Goal: Task Accomplishment & Management: Use online tool/utility

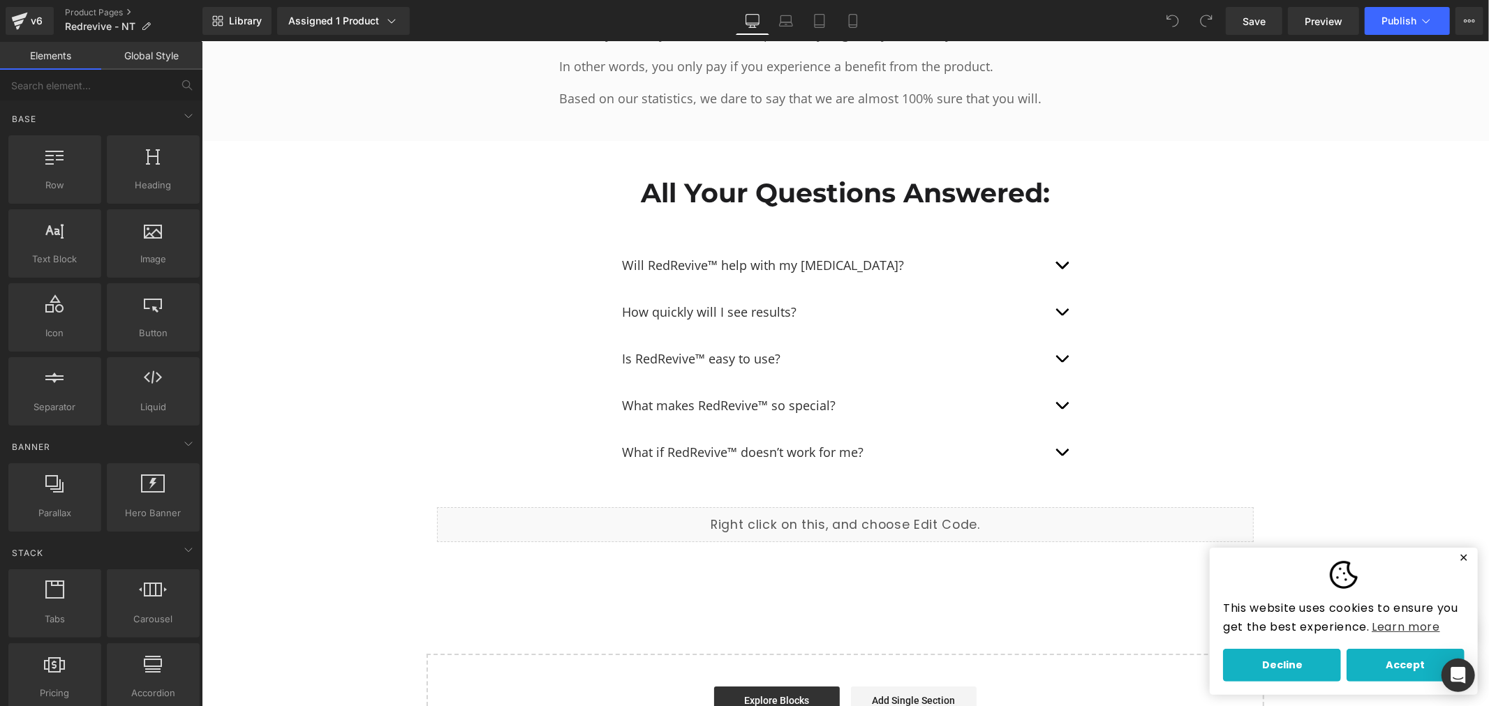
scroll to position [8822, 0]
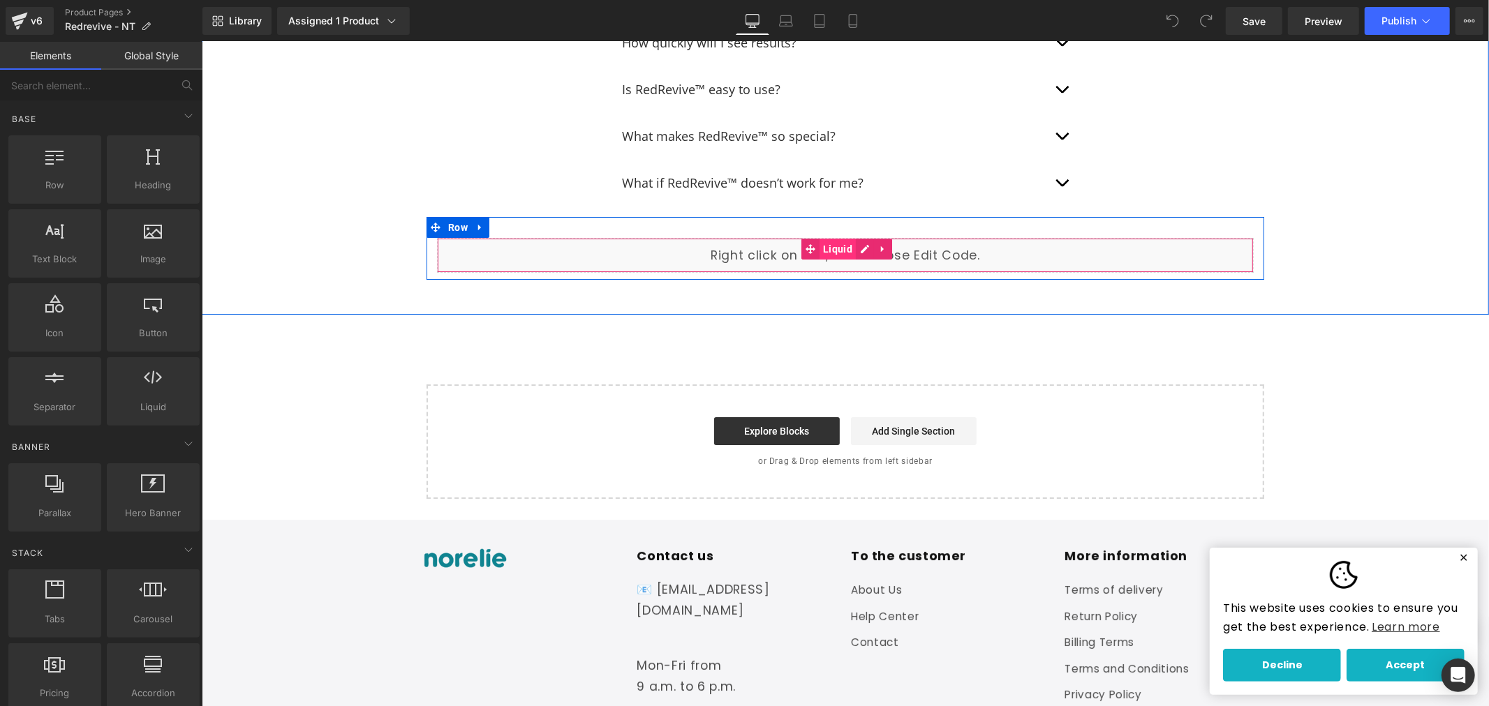
click at [840, 238] on span "Liquid" at bounding box center [837, 248] width 36 height 21
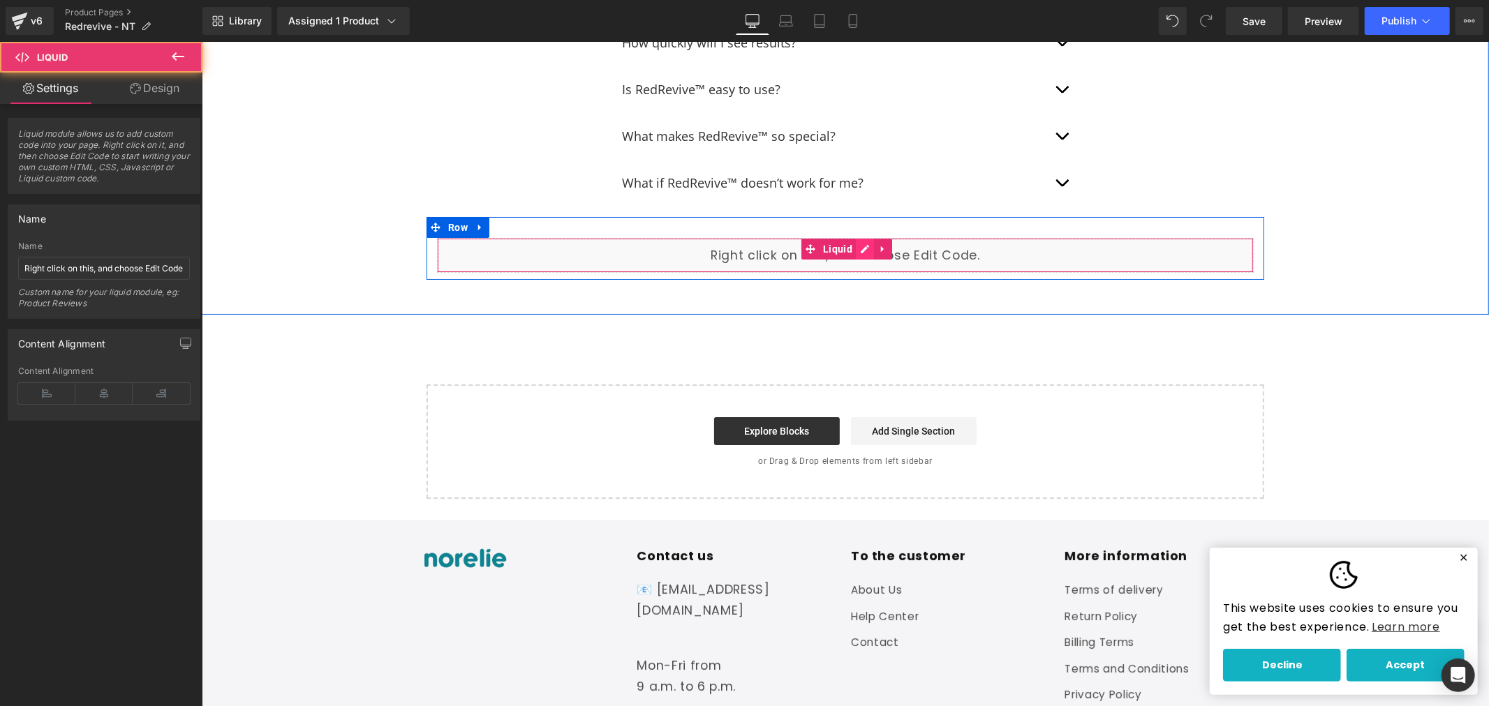
click at [855, 238] on link at bounding box center [864, 248] width 18 height 21
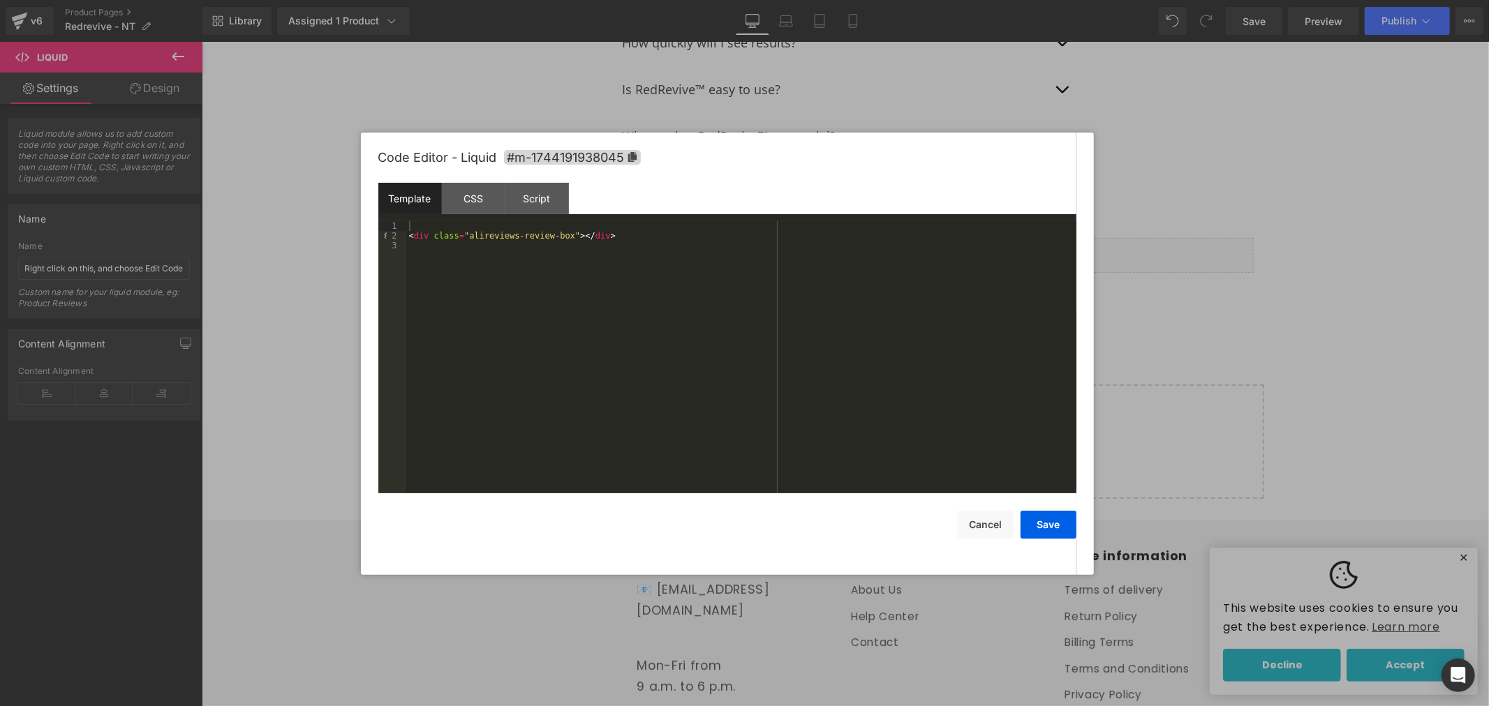
click at [526, 236] on div "< div class = "alireviews-review-box" > </ div >" at bounding box center [741, 367] width 670 height 292
click at [521, 200] on div "Script" at bounding box center [537, 198] width 64 height 31
click at [476, 193] on div "CSS" at bounding box center [474, 198] width 64 height 31
click at [445, 224] on div "#m-1744191938045 { }" at bounding box center [741, 367] width 670 height 292
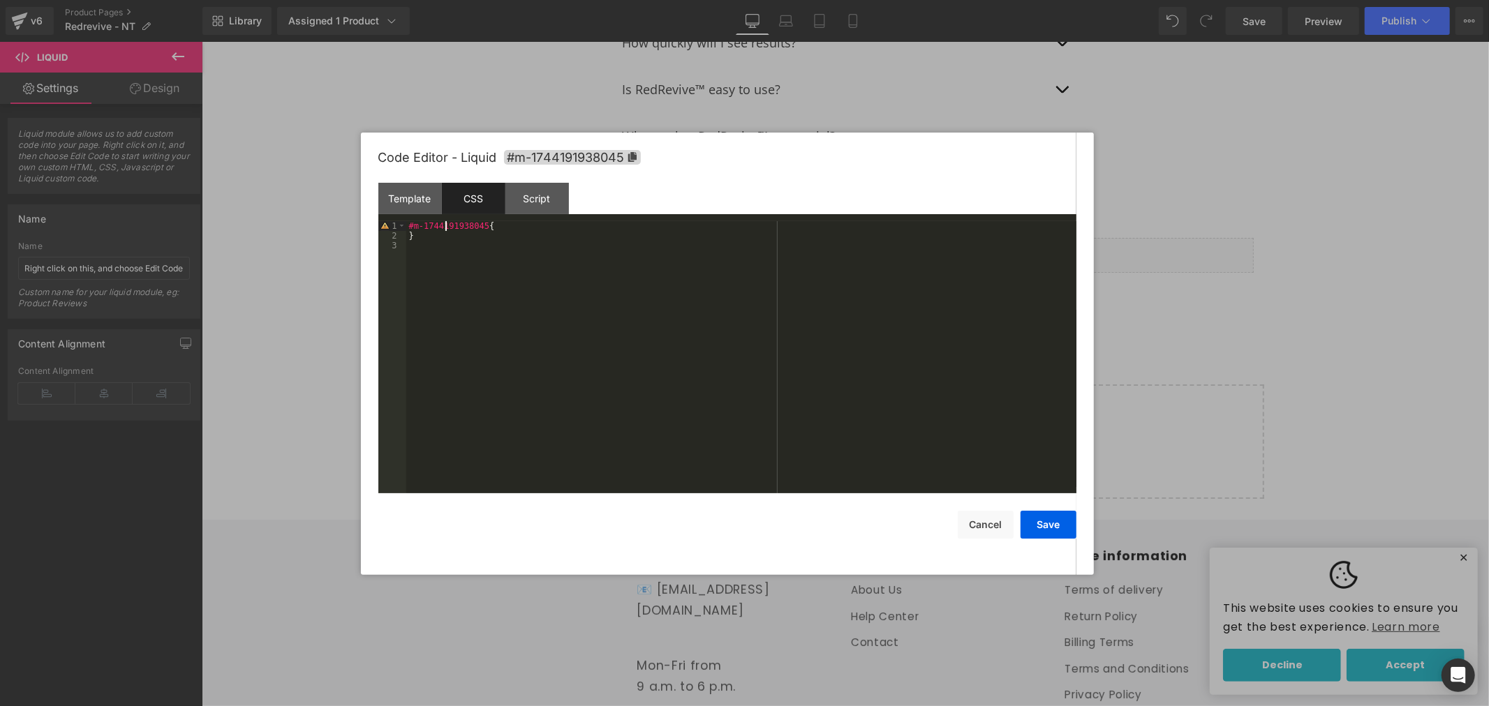
click at [445, 224] on div "#m-1744191938045 { }" at bounding box center [741, 367] width 670 height 292
click at [410, 201] on div "Template" at bounding box center [410, 198] width 64 height 31
click at [502, 237] on div "< div class = "alireviews-review-box" > </ div >" at bounding box center [741, 367] width 670 height 292
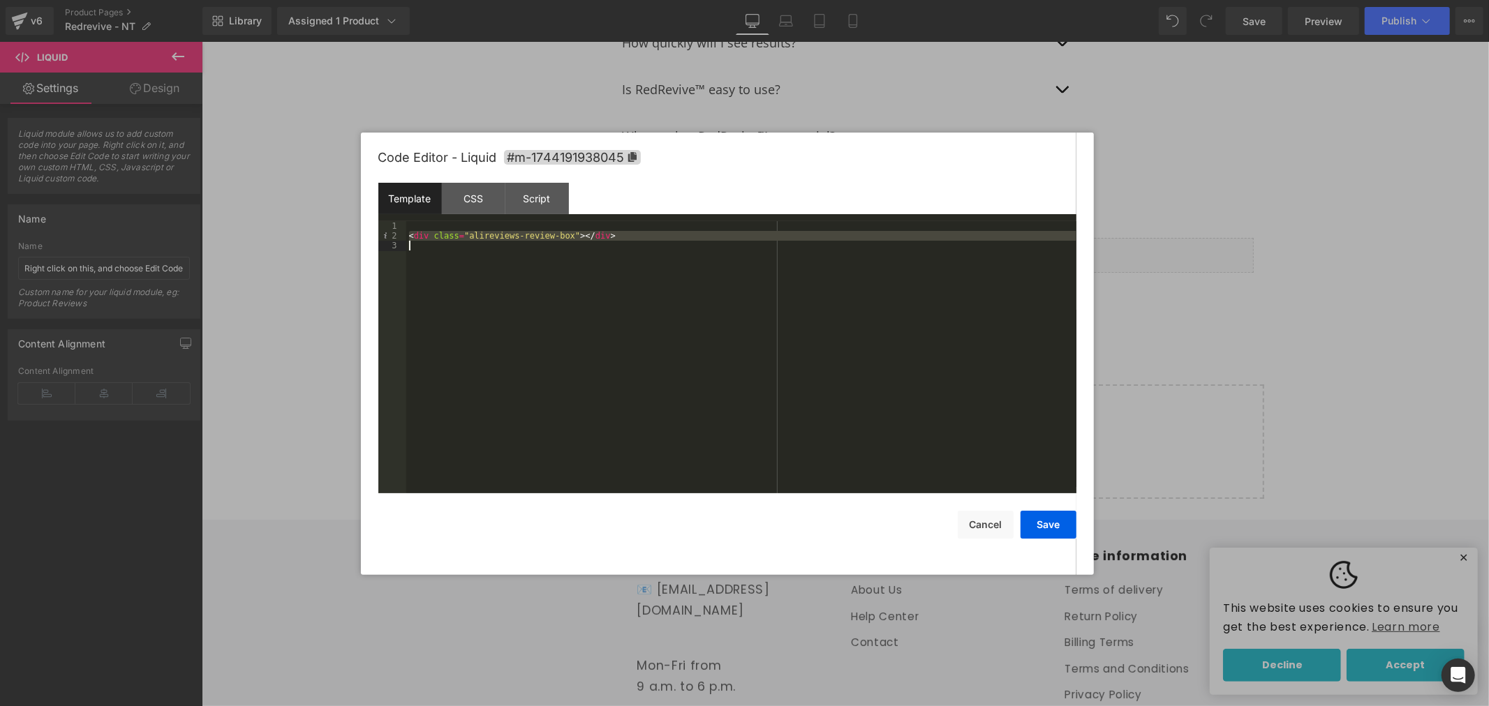
click at [502, 237] on div "< div class = "alireviews-review-box" > </ div >" at bounding box center [741, 367] width 670 height 292
click at [998, 521] on button "Cancel" at bounding box center [985, 525] width 56 height 28
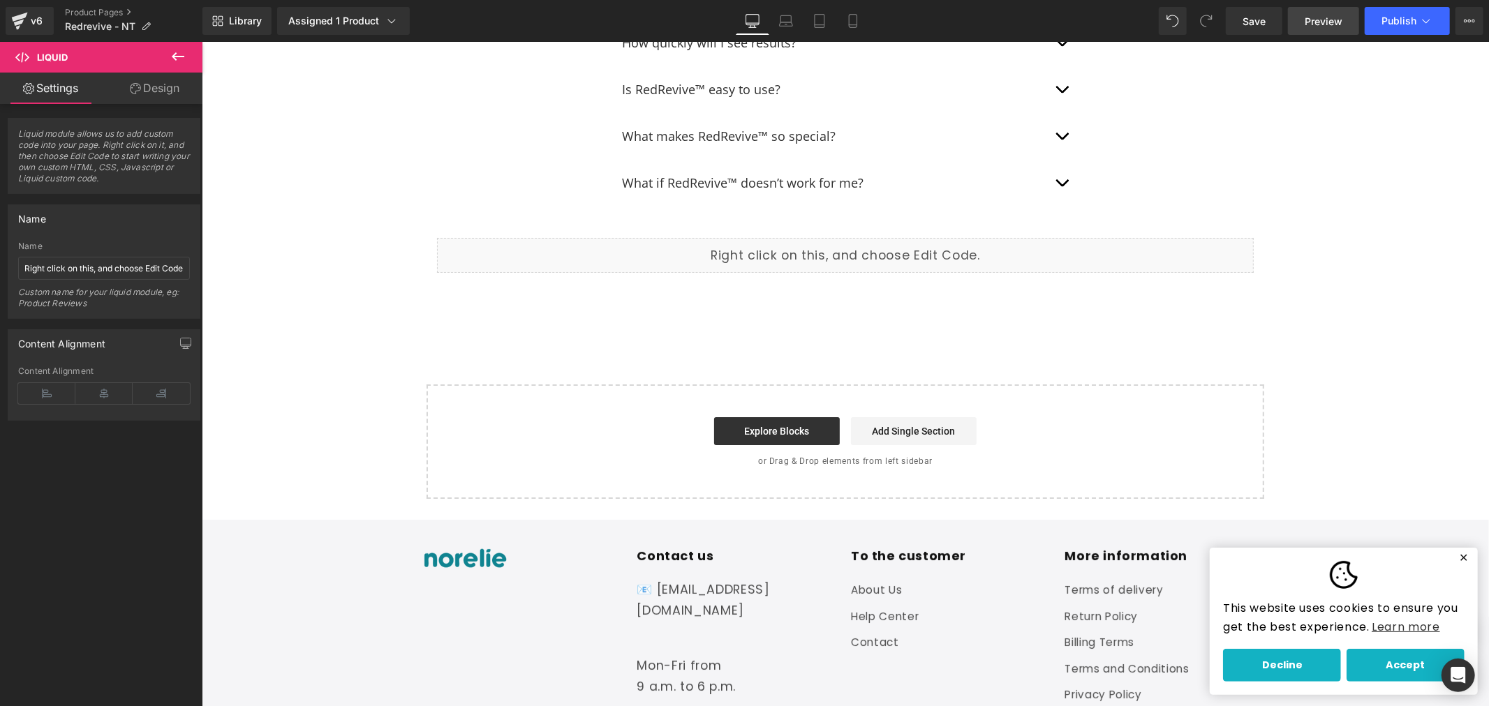
click at [1336, 24] on span "Preview" at bounding box center [1323, 21] width 38 height 15
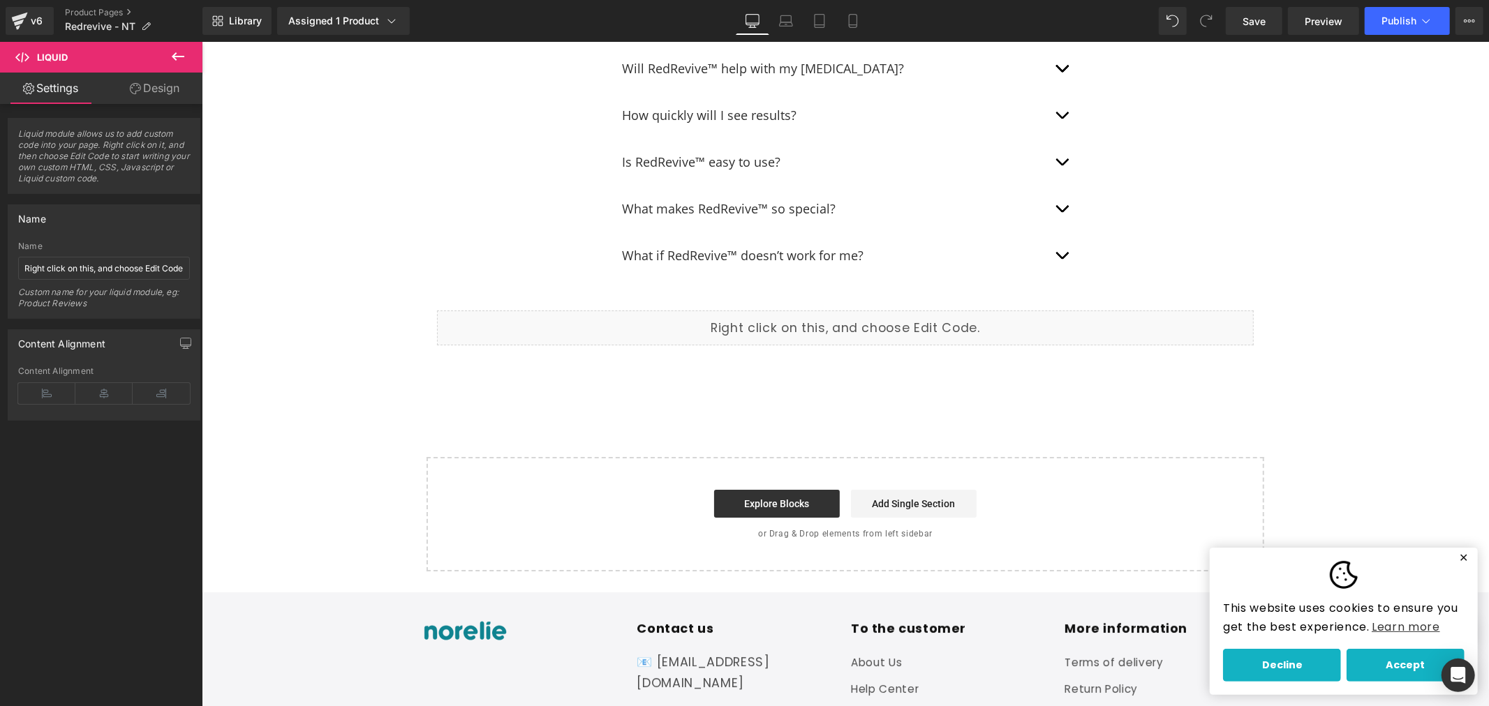
scroll to position [8666, 0]
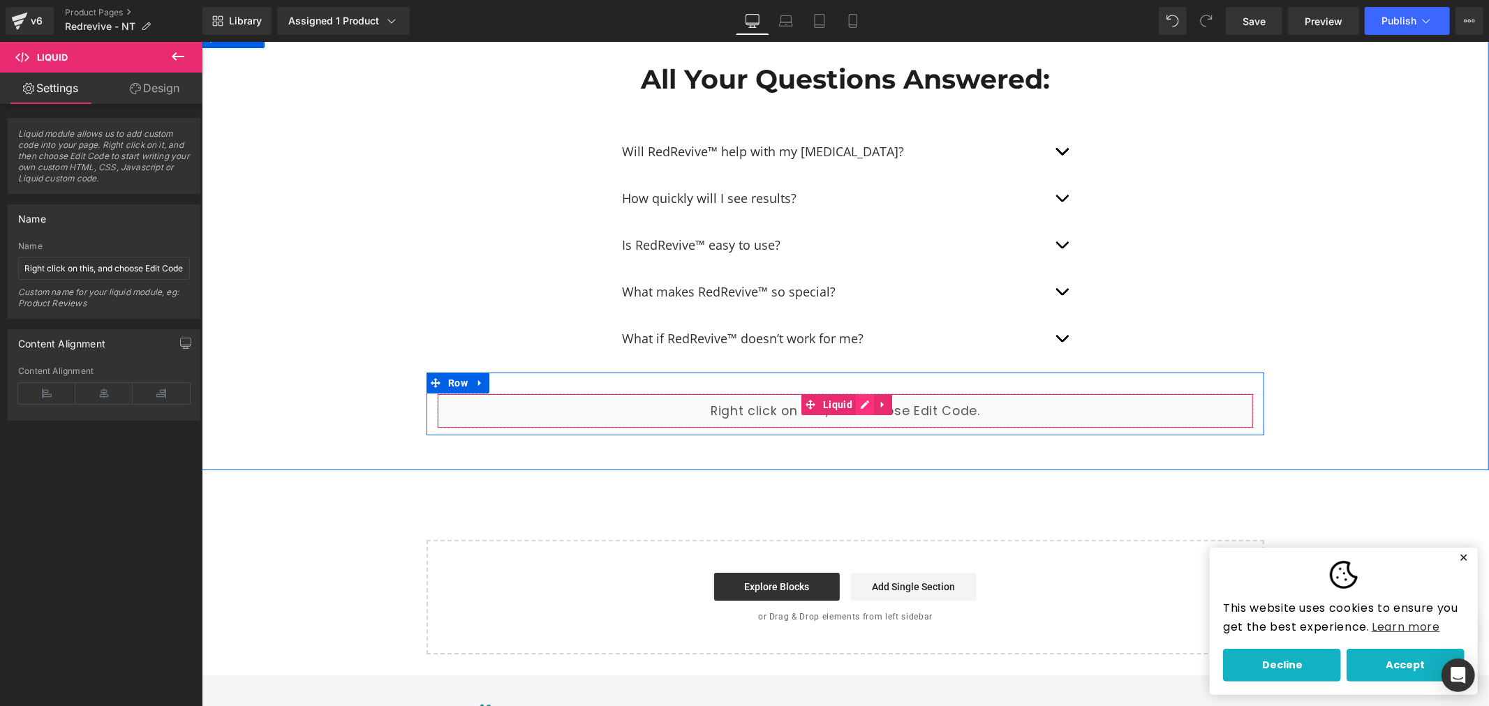
click at [855, 393] on div "Liquid" at bounding box center [844, 410] width 817 height 35
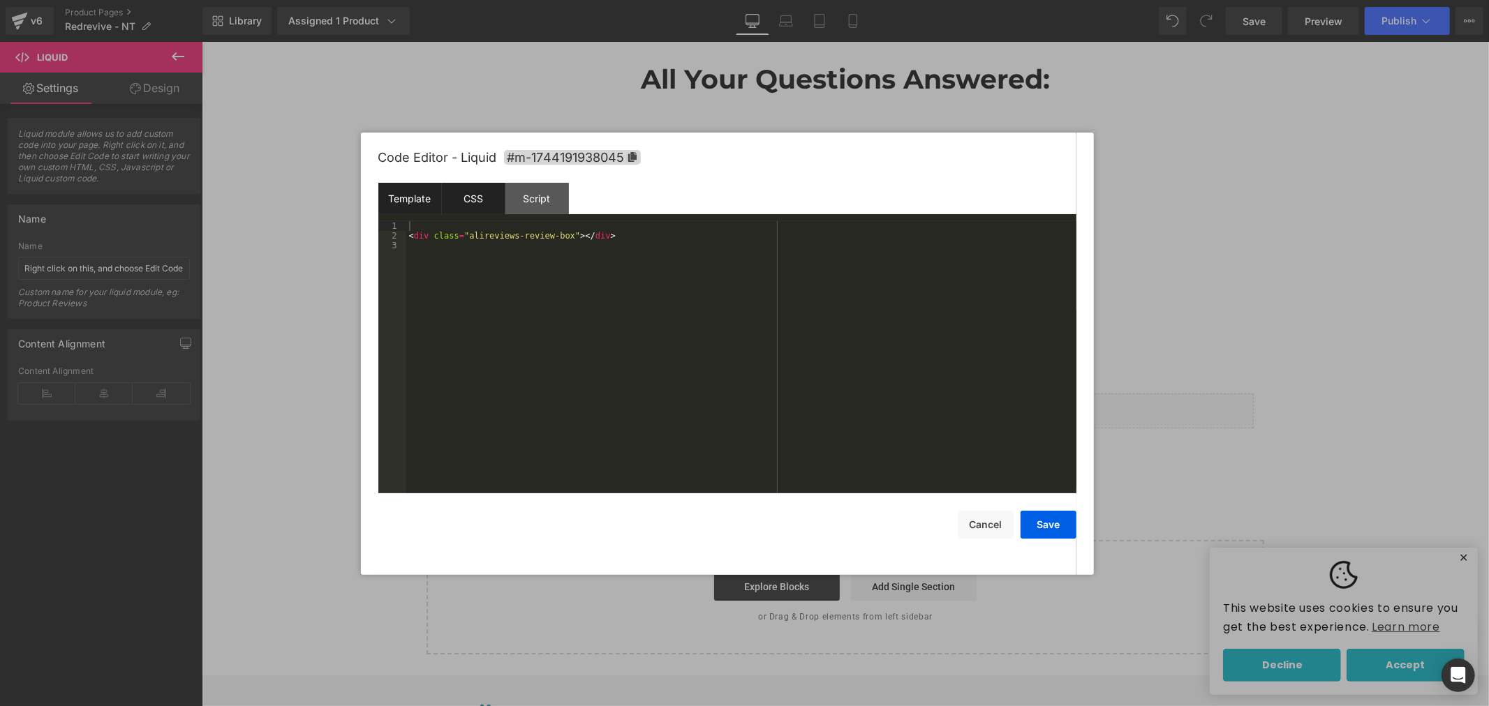
click at [468, 191] on div "CSS" at bounding box center [474, 198] width 64 height 31
click at [563, 181] on div "Code Editor - Liquid #m-1744191938045" at bounding box center [727, 158] width 698 height 50
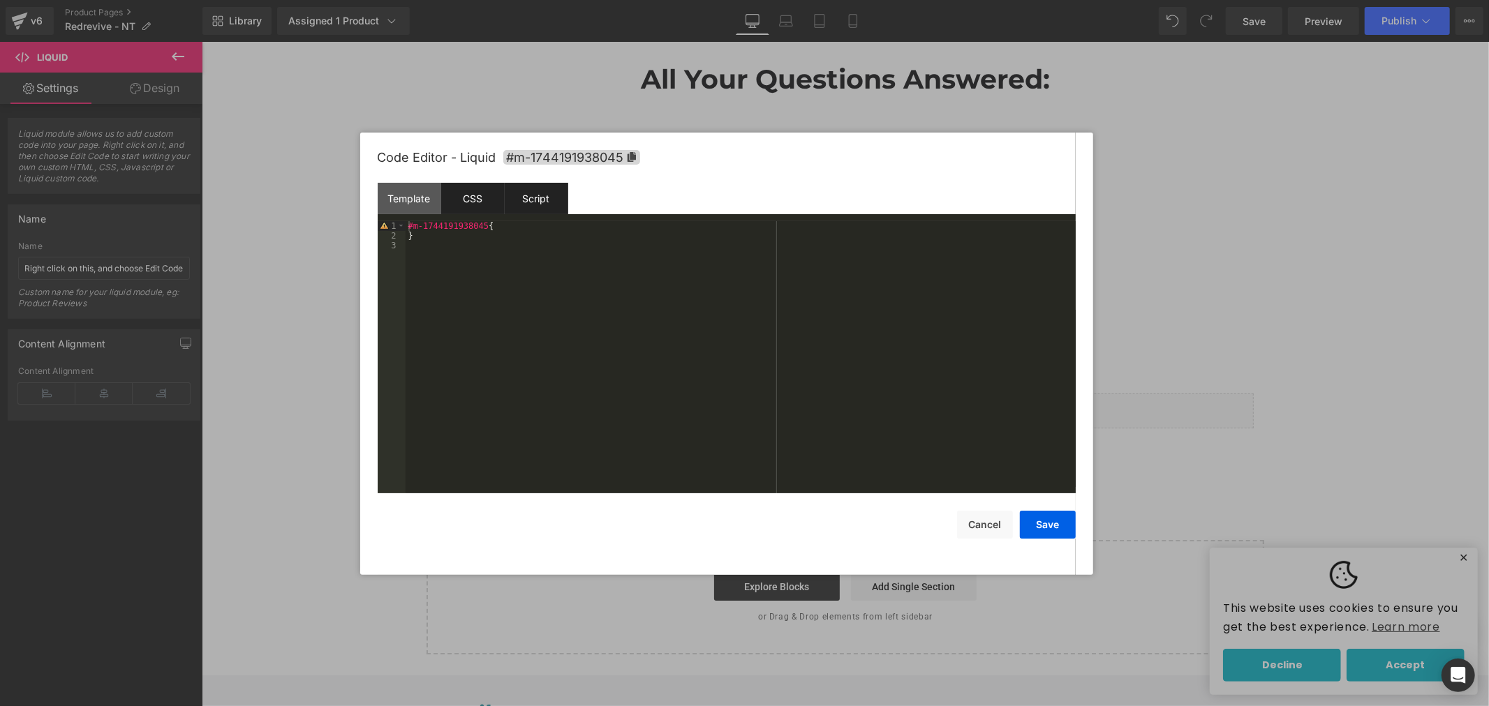
click at [549, 194] on div "Script" at bounding box center [537, 198] width 64 height 31
click at [472, 197] on div "CSS" at bounding box center [473, 198] width 64 height 31
click at [402, 200] on div "Template" at bounding box center [410, 198] width 64 height 31
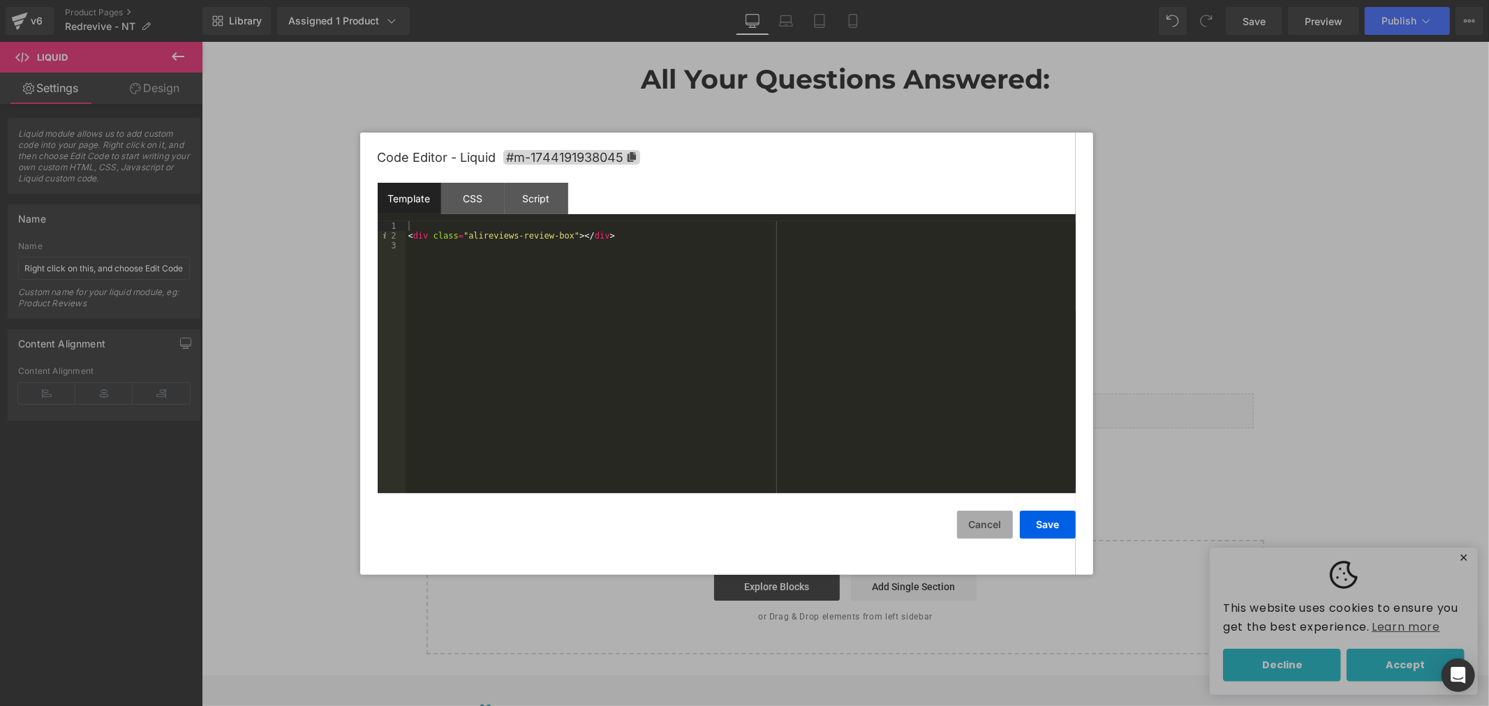
click at [982, 535] on button "Cancel" at bounding box center [985, 525] width 56 height 28
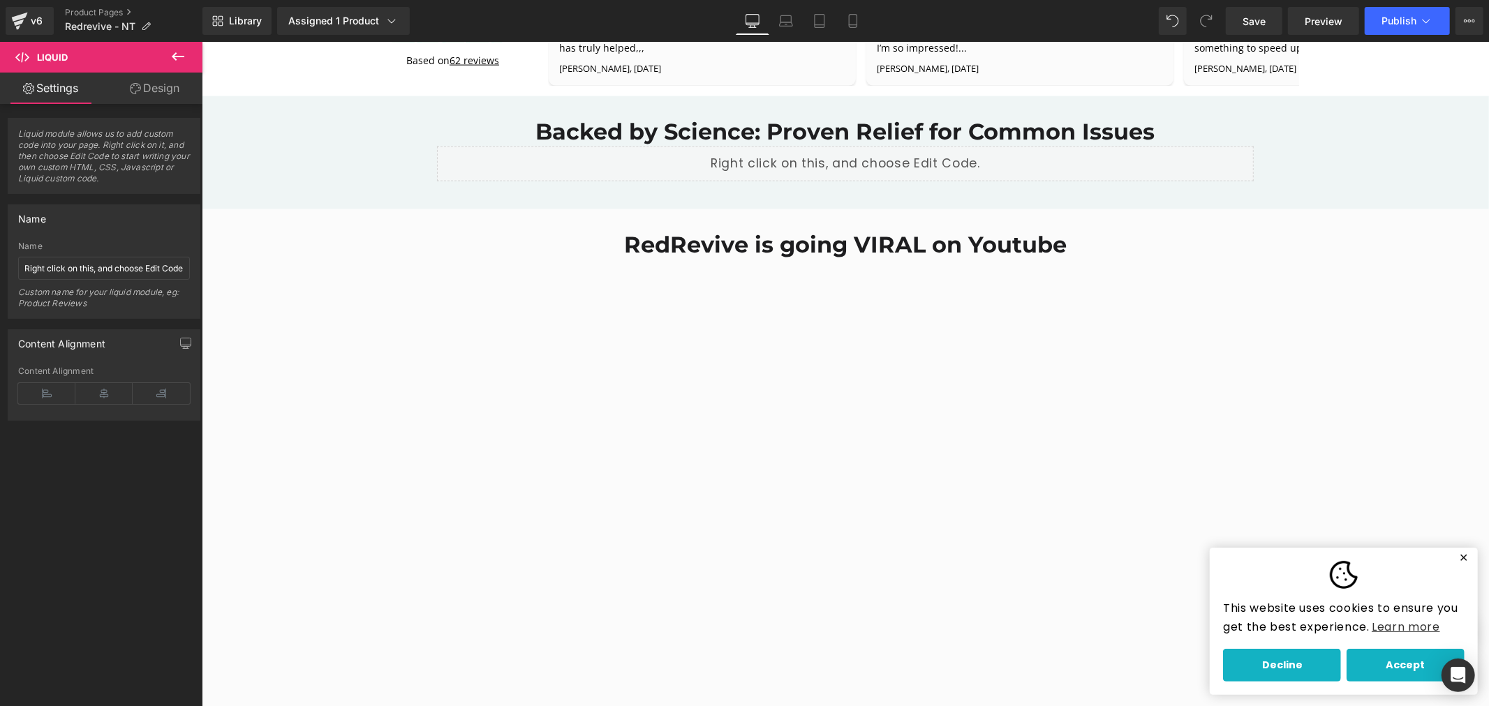
scroll to position [1299, 0]
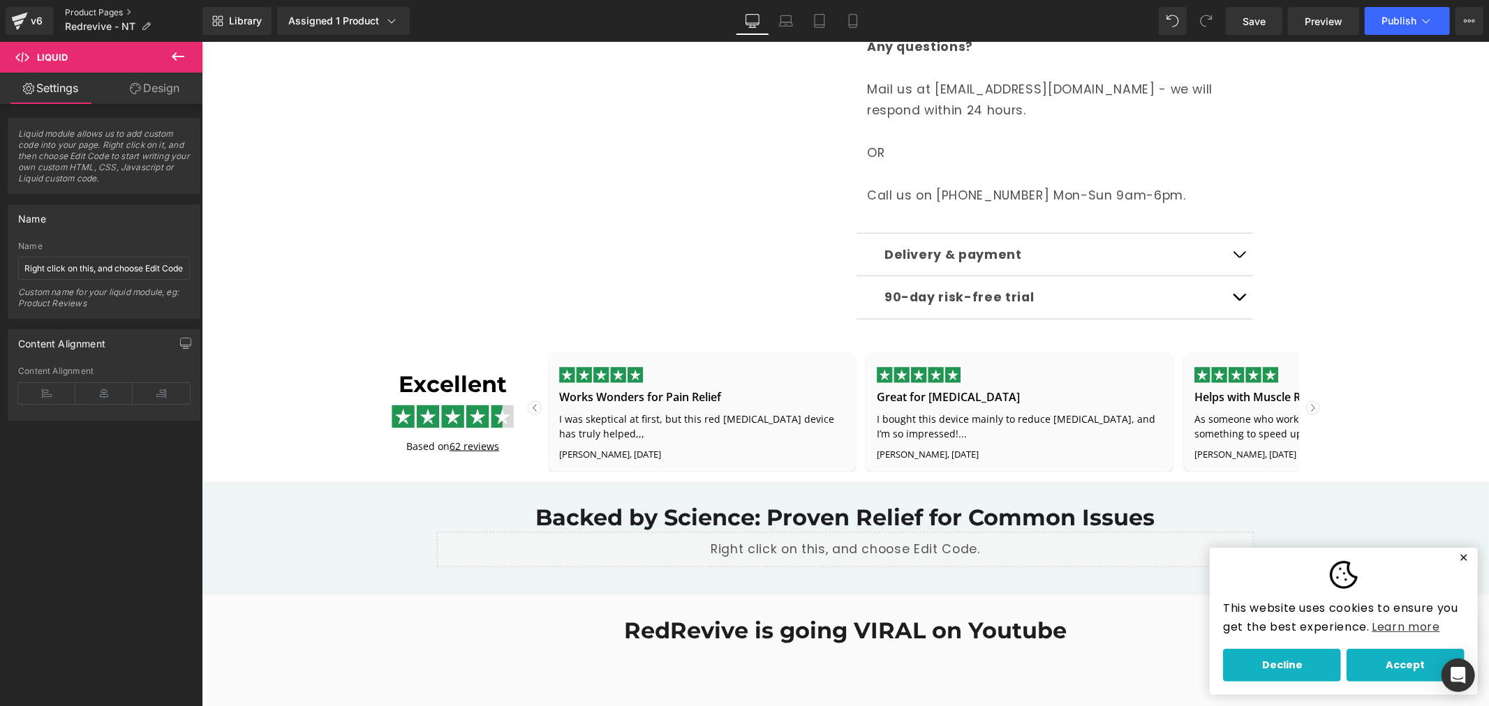
click at [78, 8] on link "Product Pages" at bounding box center [133, 12] width 137 height 11
